Goal: Communication & Community: Answer question/provide support

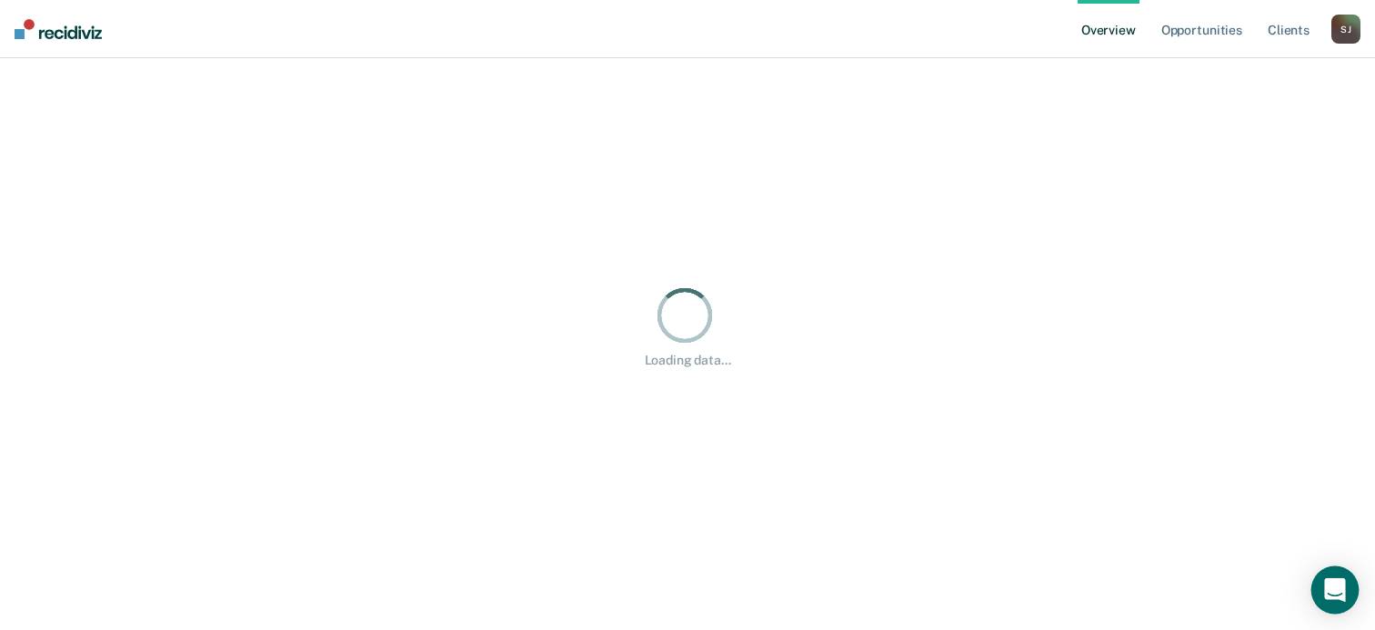
click at [1331, 585] on icon "Open Intercom Messenger" at bounding box center [1334, 590] width 21 height 24
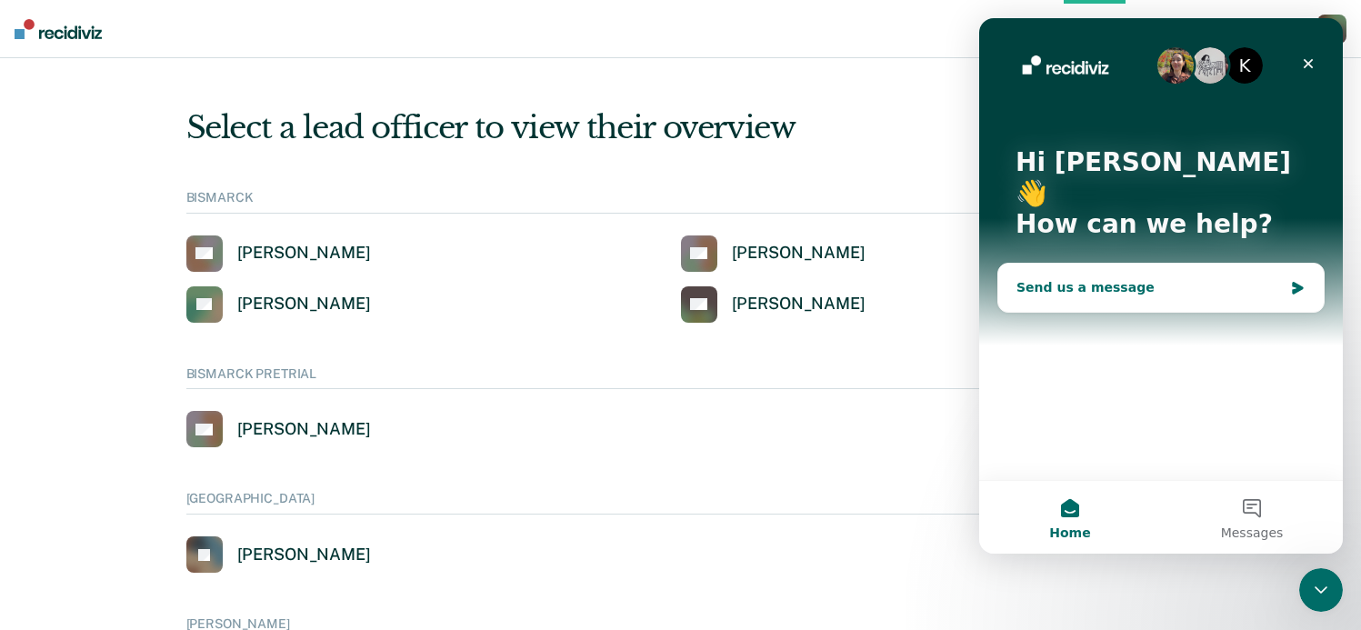
click at [1086, 266] on div "Send us a message" at bounding box center [1161, 288] width 326 height 48
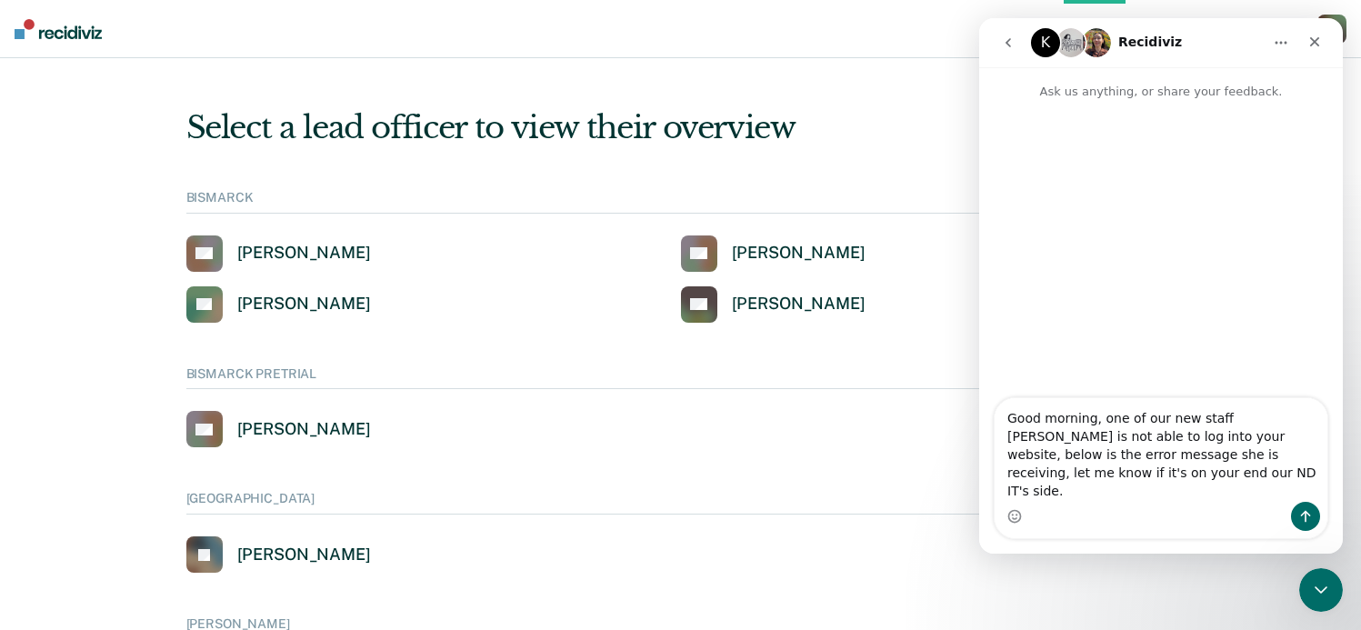
type textarea "Good morning, one of our new staff [PERSON_NAME] is not able to log into your w…"
click at [1245, 400] on div "Intercom messenger" at bounding box center [1161, 250] width 364 height 299
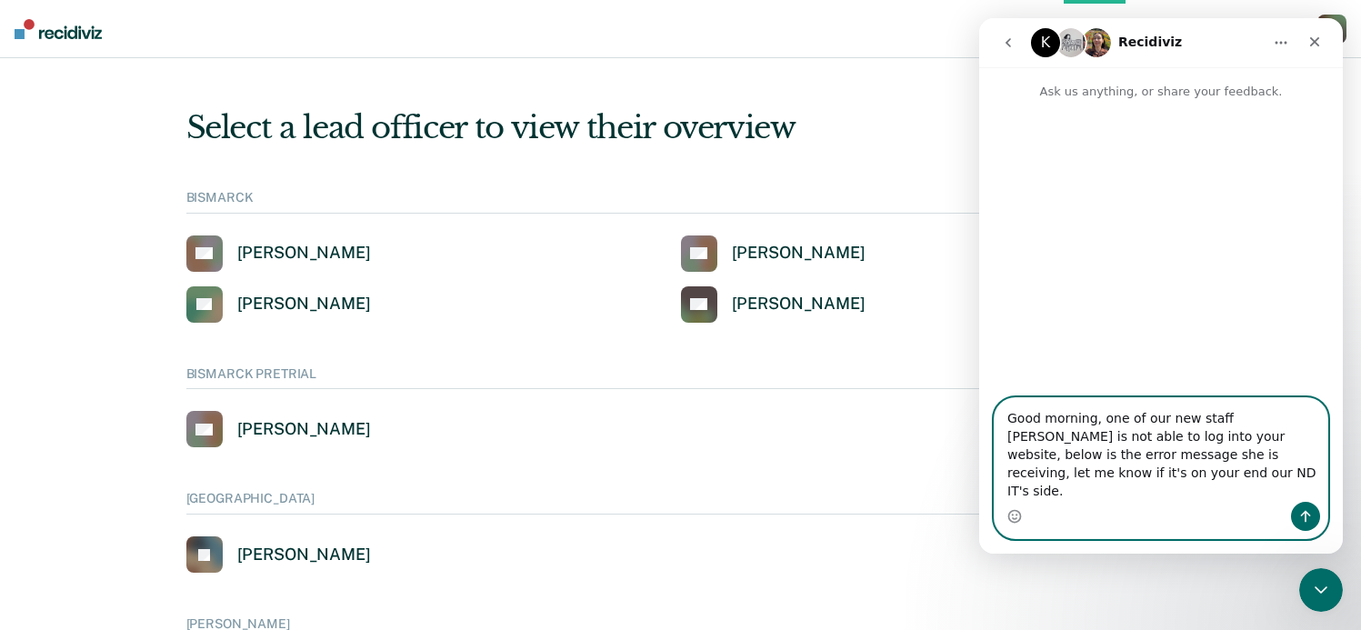
click at [1152, 496] on textarea "Good morning, one of our new staff [PERSON_NAME] is not able to log into your w…" at bounding box center [1161, 450] width 333 height 104
click at [1159, 493] on textarea "Good morning, one of our new staff [PERSON_NAME] is not able to log into your w…" at bounding box center [1161, 450] width 333 height 104
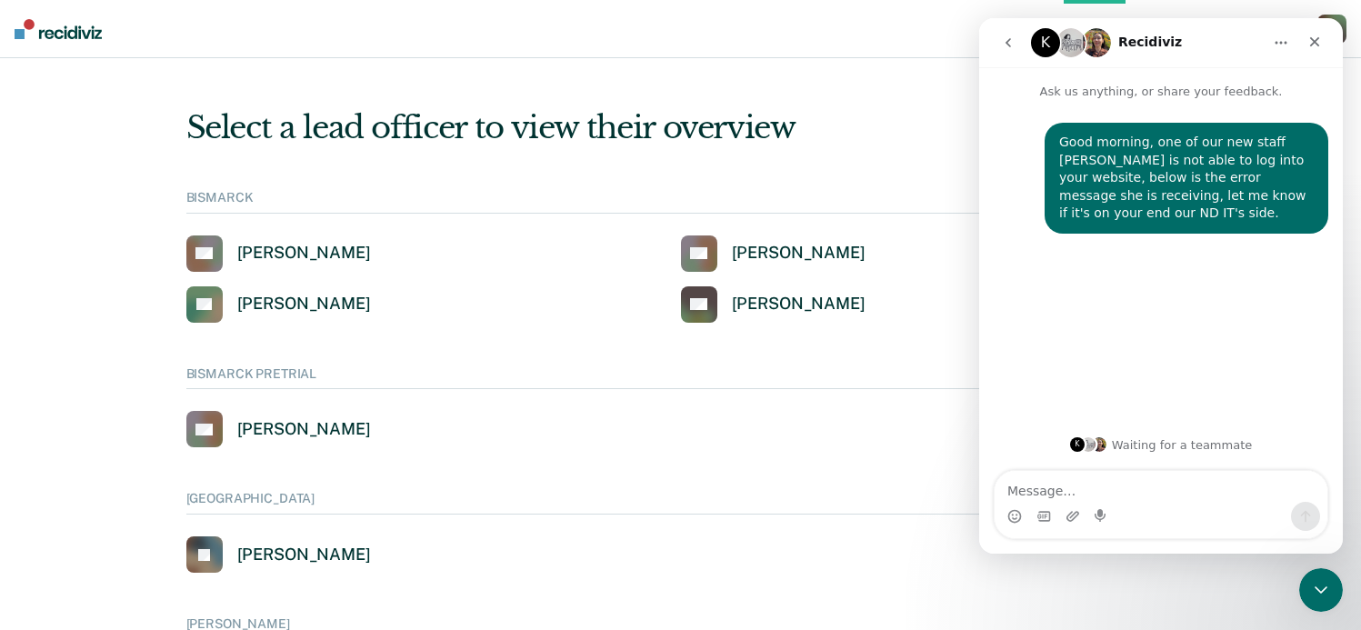
click at [1064, 491] on textarea "Message…" at bounding box center [1161, 486] width 333 height 31
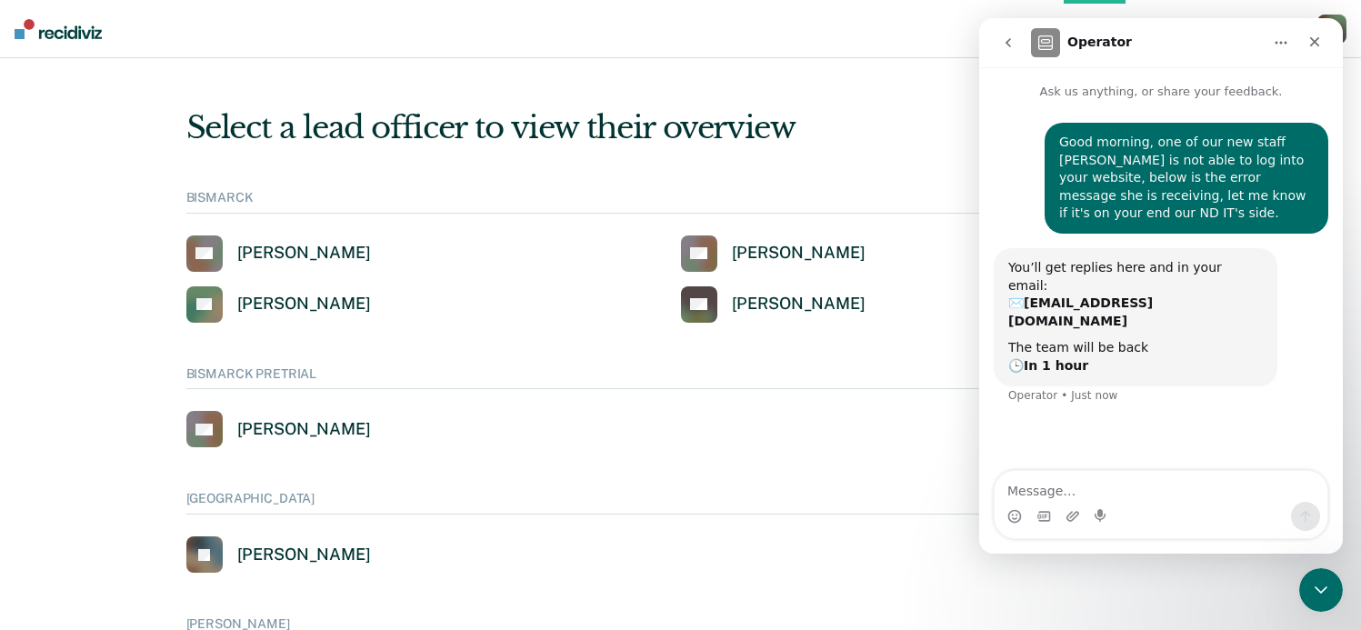
click at [1060, 491] on textarea "Message…" at bounding box center [1161, 486] width 333 height 31
click at [1031, 488] on textarea "Message…" at bounding box center [1161, 486] width 333 height 31
click at [1030, 488] on textarea "Message…" at bounding box center [1161, 486] width 333 height 31
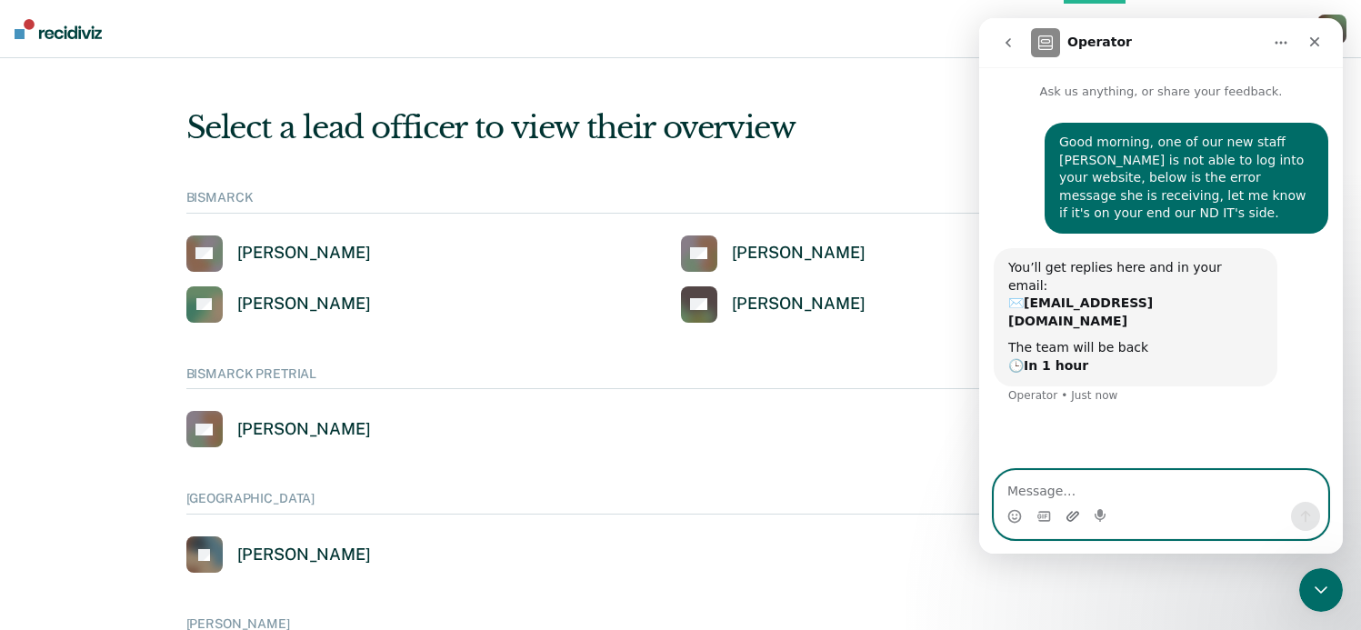
click at [1079, 518] on icon "Upload attachment" at bounding box center [1073, 516] width 15 height 15
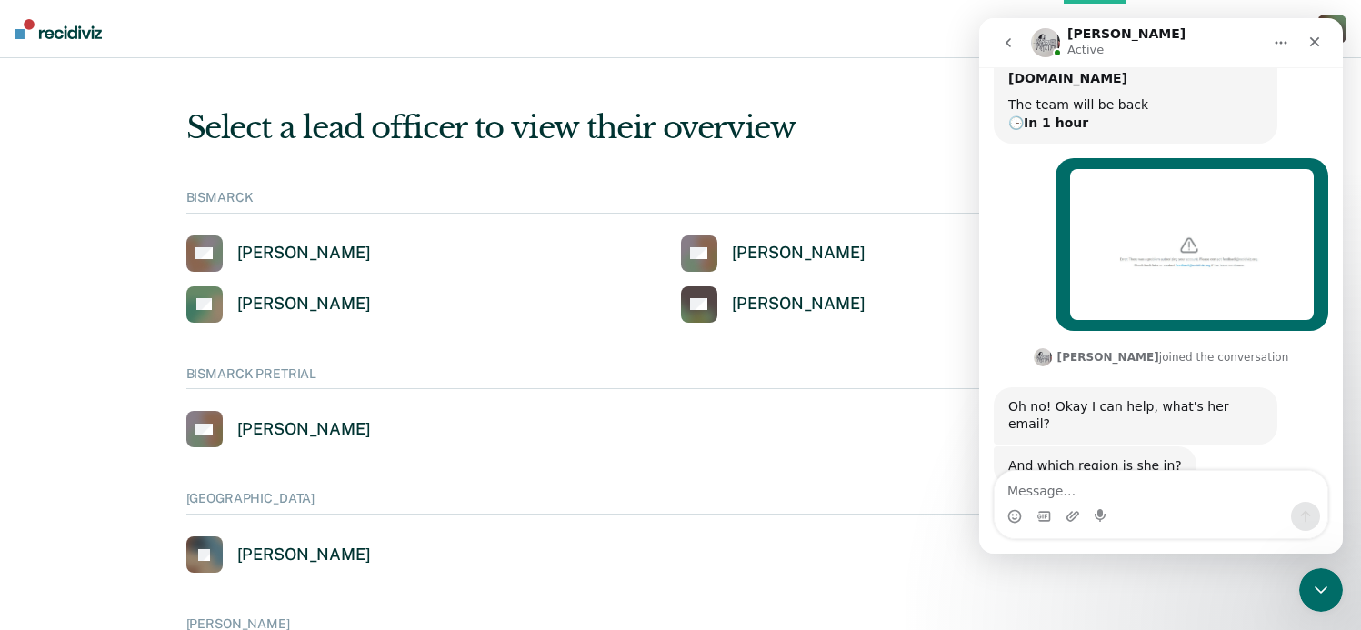
scroll to position [243, 0]
click at [1069, 450] on div "And which region is she in? [PERSON_NAME] • Just now" at bounding box center [1161, 486] width 335 height 80
click at [1059, 494] on textarea "Message…" at bounding box center [1161, 486] width 333 height 31
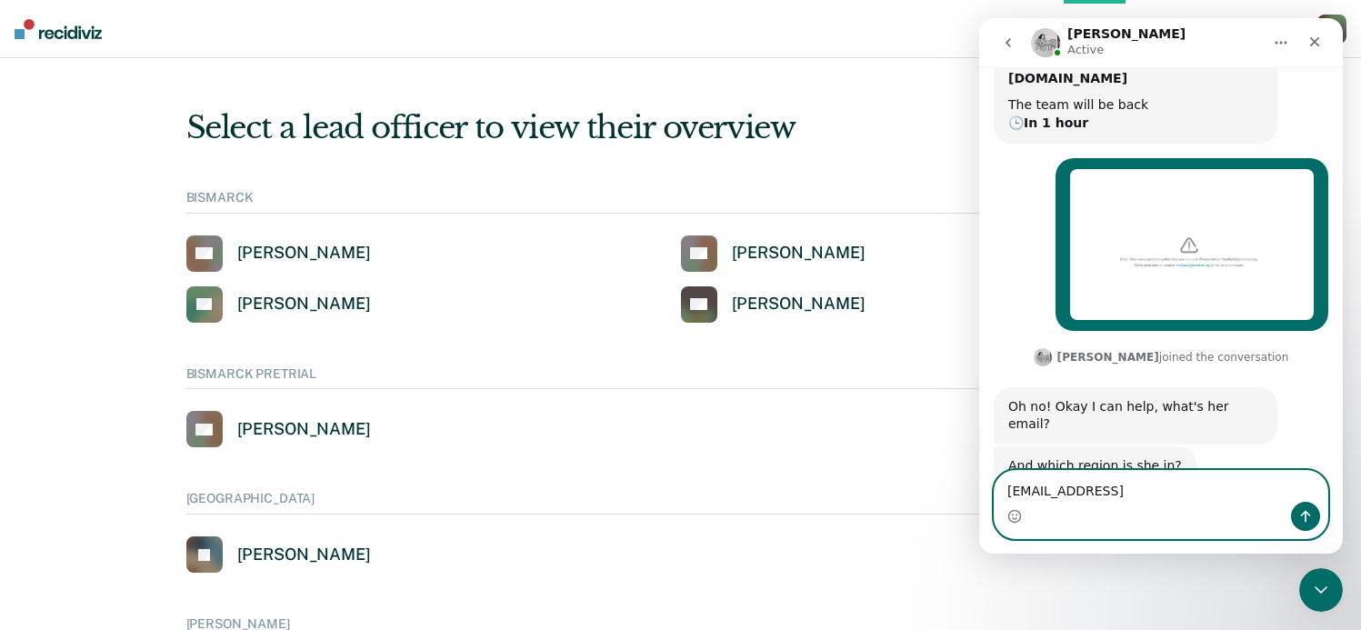
type textarea "[EMAIL_ADDRESS][DOMAIN_NAME]"
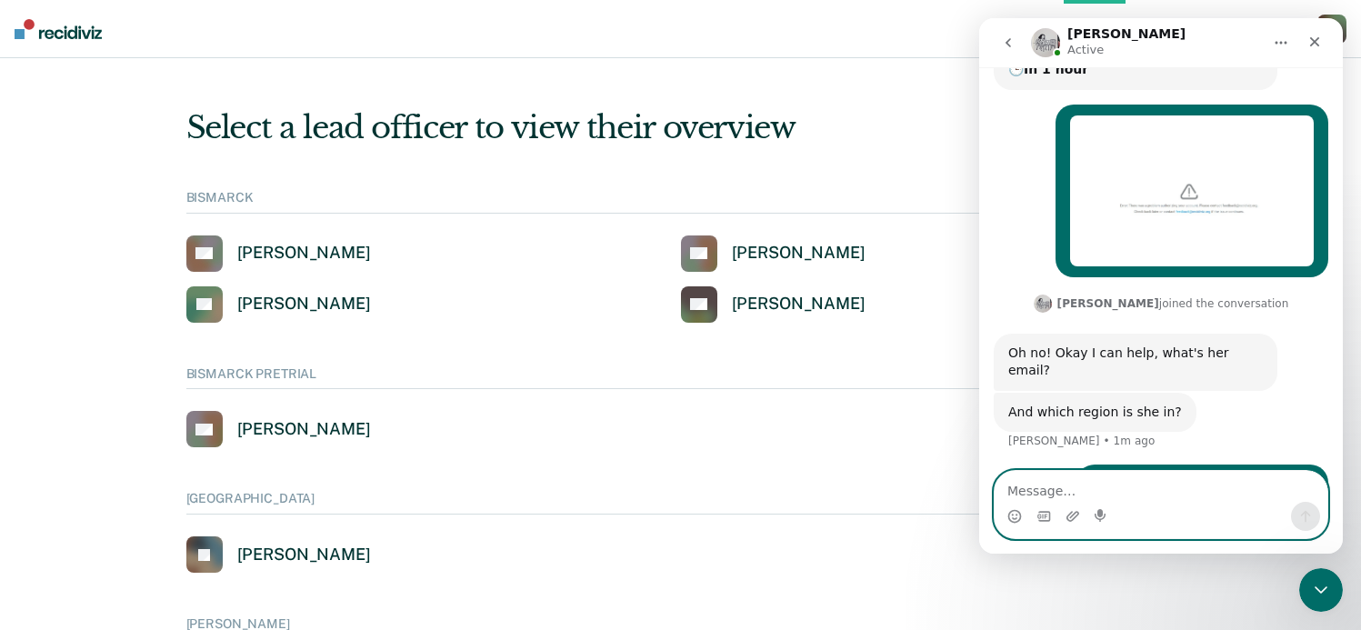
scroll to position [296, 0]
type textarea "Fargo"
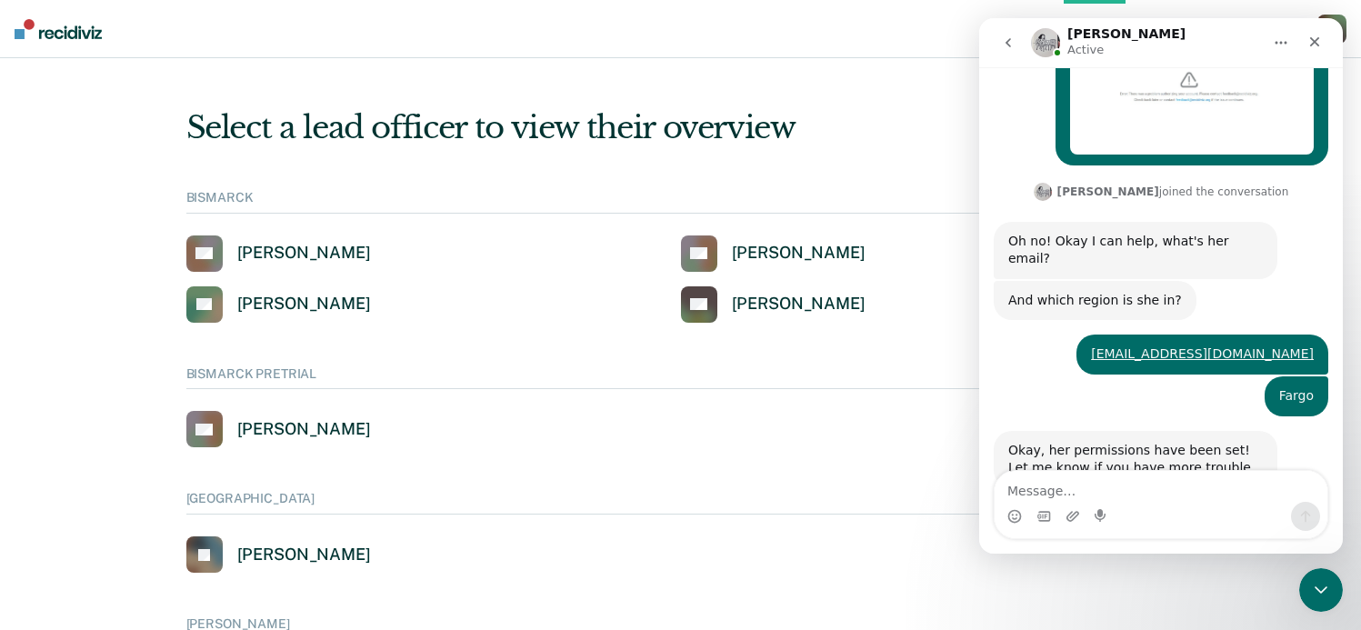
scroll to position [410, 0]
